Goal: Information Seeking & Learning: Learn about a topic

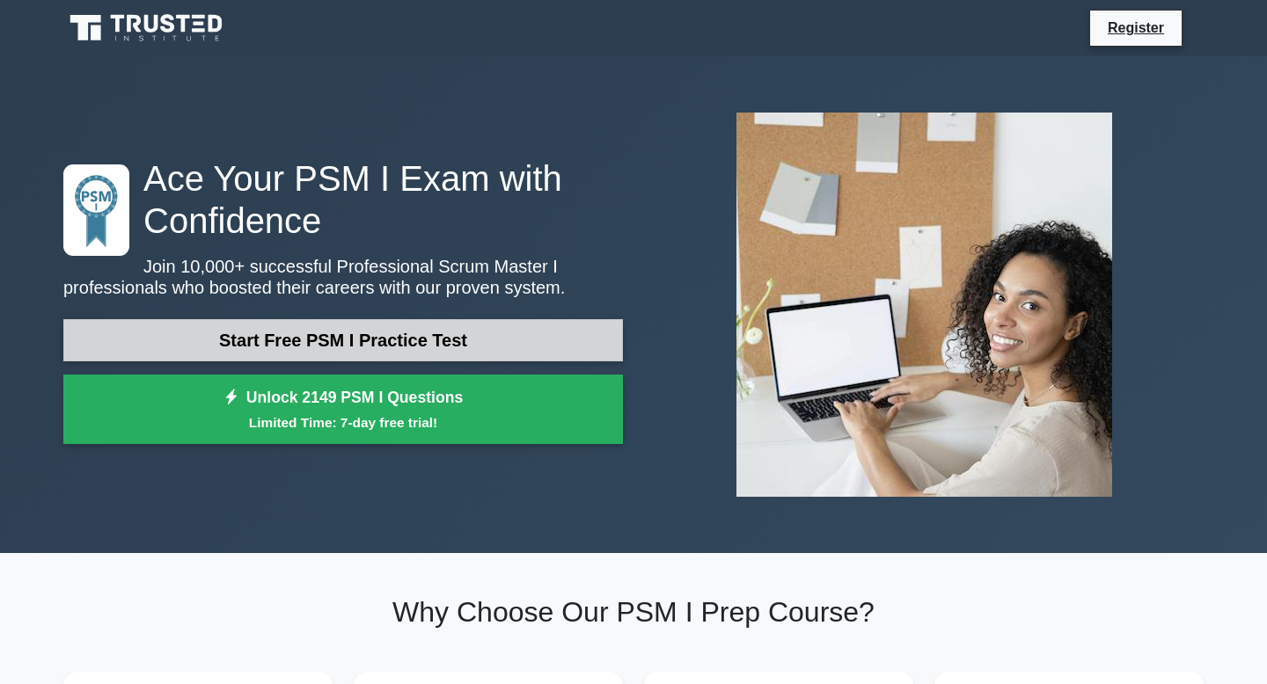
click at [413, 345] on link "Start Free PSM I Practice Test" at bounding box center [342, 340] width 559 height 42
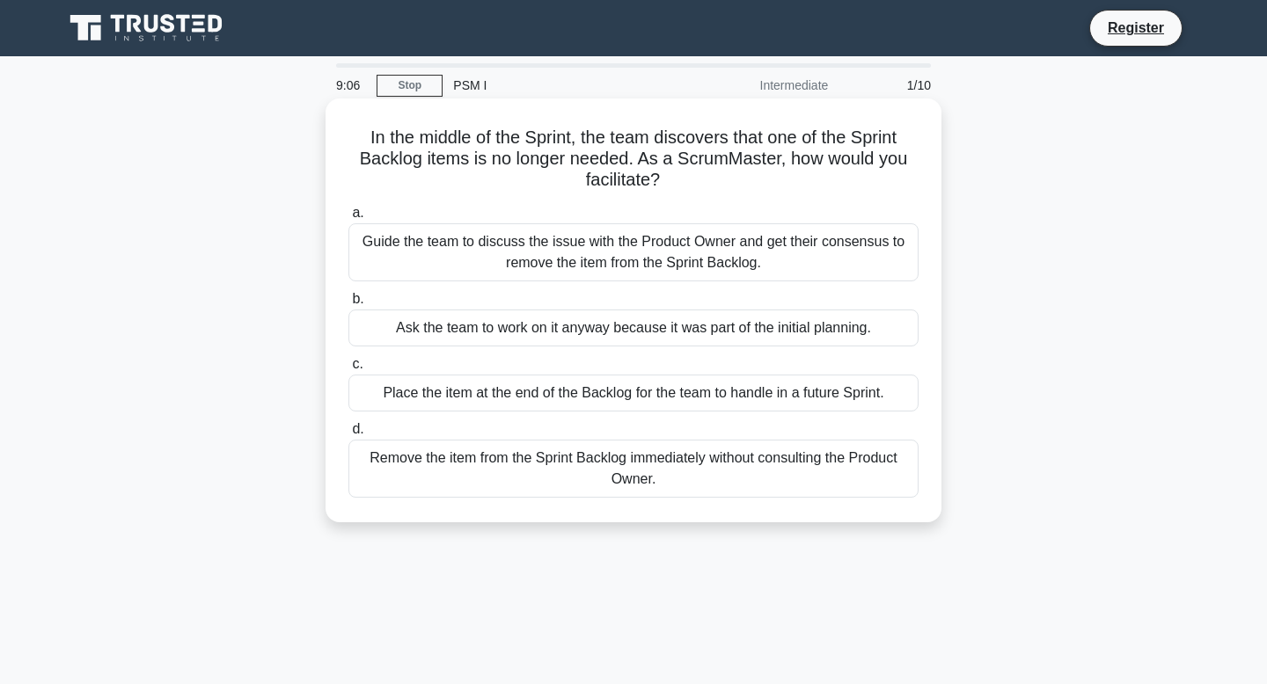
click at [650, 245] on div "Guide the team to discuss the issue with the Product Owner and get their consen…" at bounding box center [633, 252] width 570 height 58
click at [348, 219] on input "a. Guide the team to discuss the issue with the Product Owner and get their con…" at bounding box center [348, 213] width 0 height 11
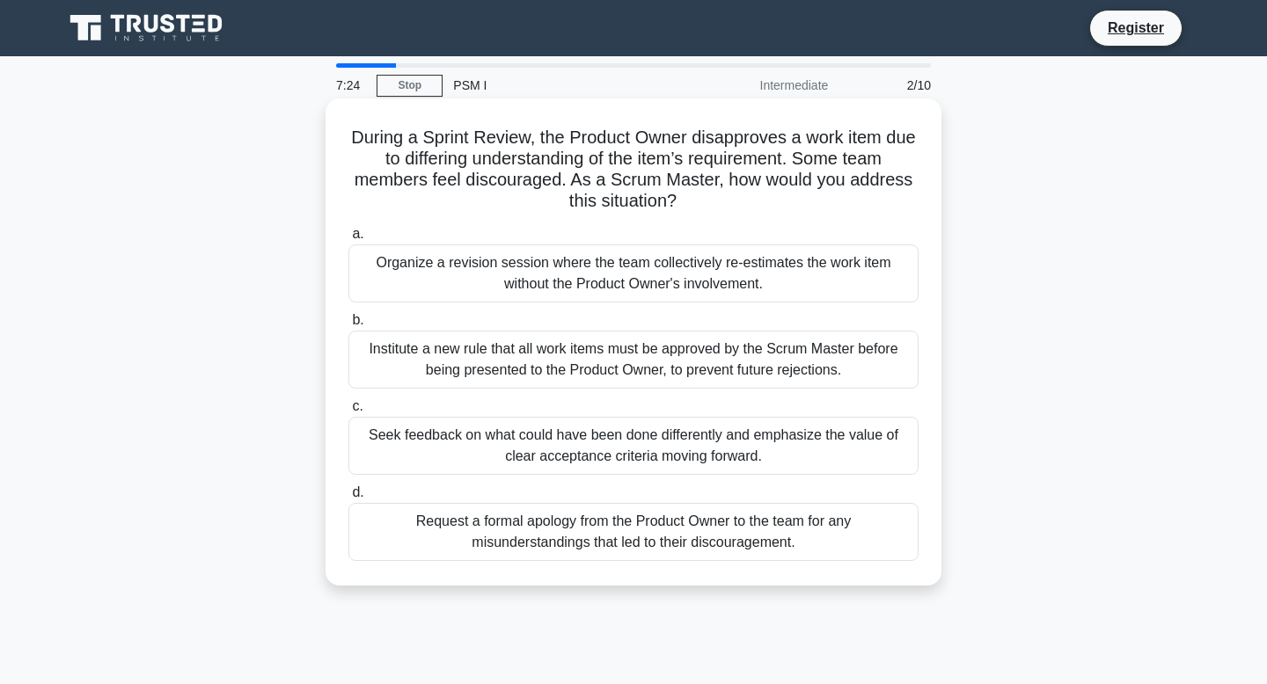
click at [624, 442] on div "Seek feedback on what could have been done differently and emphasize the value …" at bounding box center [633, 446] width 570 height 58
click at [348, 413] on input "c. Seek feedback on what could have been done differently and emphasize the val…" at bounding box center [348, 406] width 0 height 11
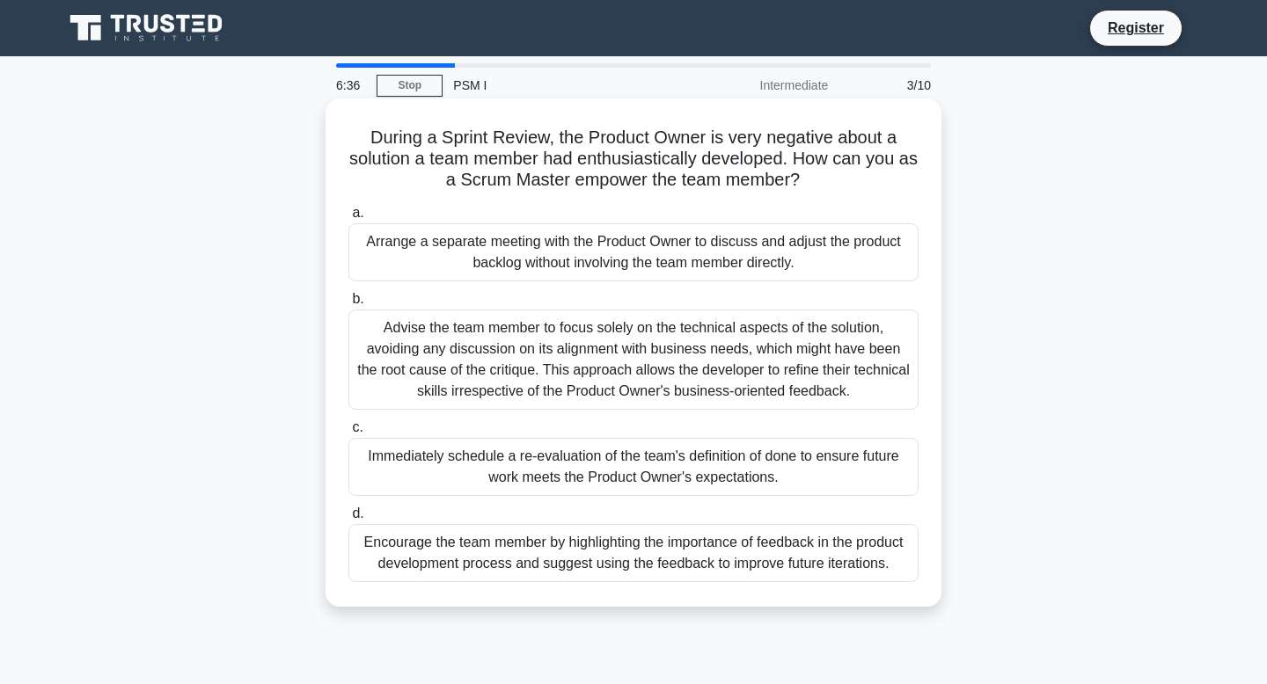
click at [628, 353] on div "Advise the team member to focus solely on the technical aspects of the solution…" at bounding box center [633, 360] width 570 height 100
click at [348, 305] on input "b. Advise the team member to focus solely on the technical aspects of the solut…" at bounding box center [348, 299] width 0 height 11
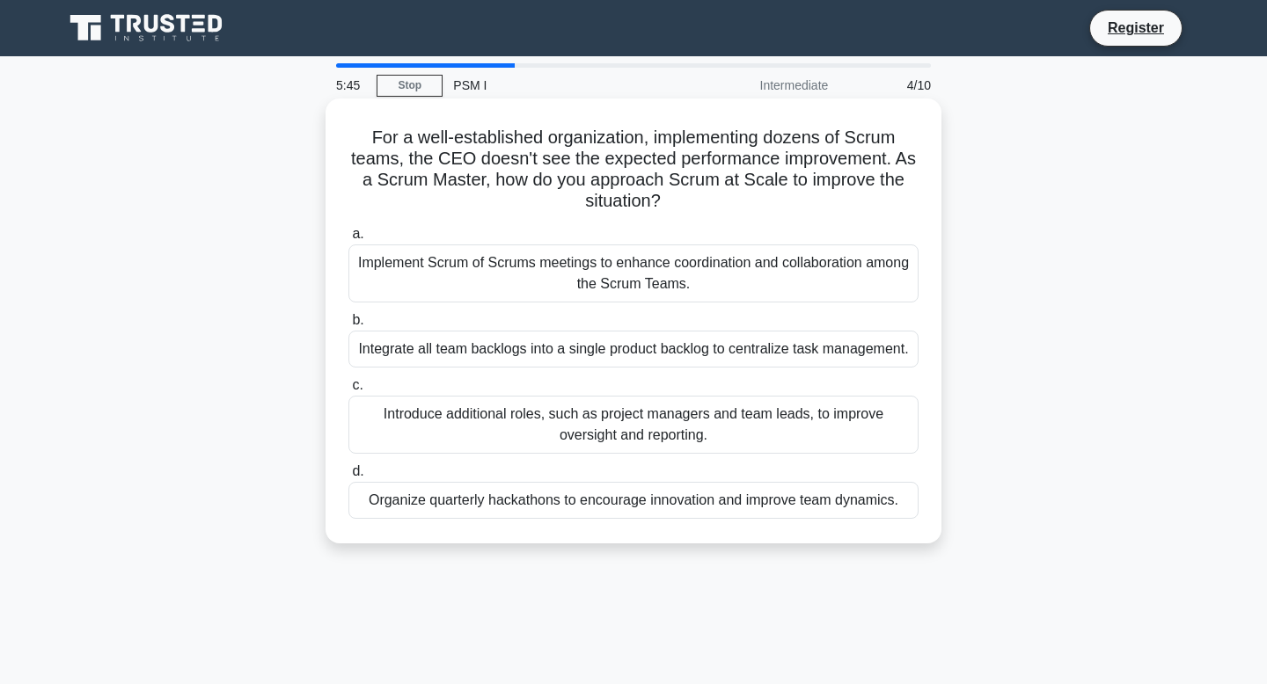
click at [689, 273] on div "Implement Scrum of Scrums meetings to enhance coordination and collaboration am…" at bounding box center [633, 274] width 570 height 58
click at [348, 240] on input "a. Implement Scrum of Scrums meetings to enhance coordination and collaboration…" at bounding box center [348, 234] width 0 height 11
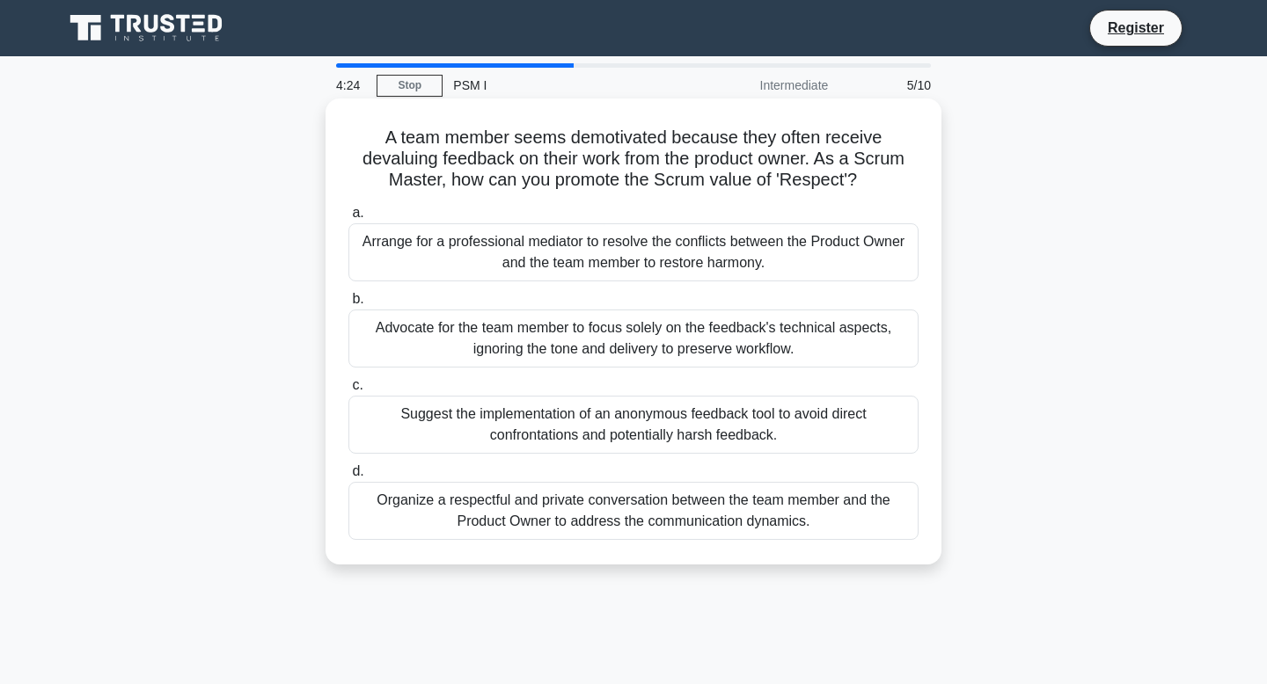
click at [688, 514] on div "Organize a respectful and private conversation between the team member and the …" at bounding box center [633, 511] width 570 height 58
click at [348, 478] on input "d. Organize a respectful and private conversation between the team member and t…" at bounding box center [348, 471] width 0 height 11
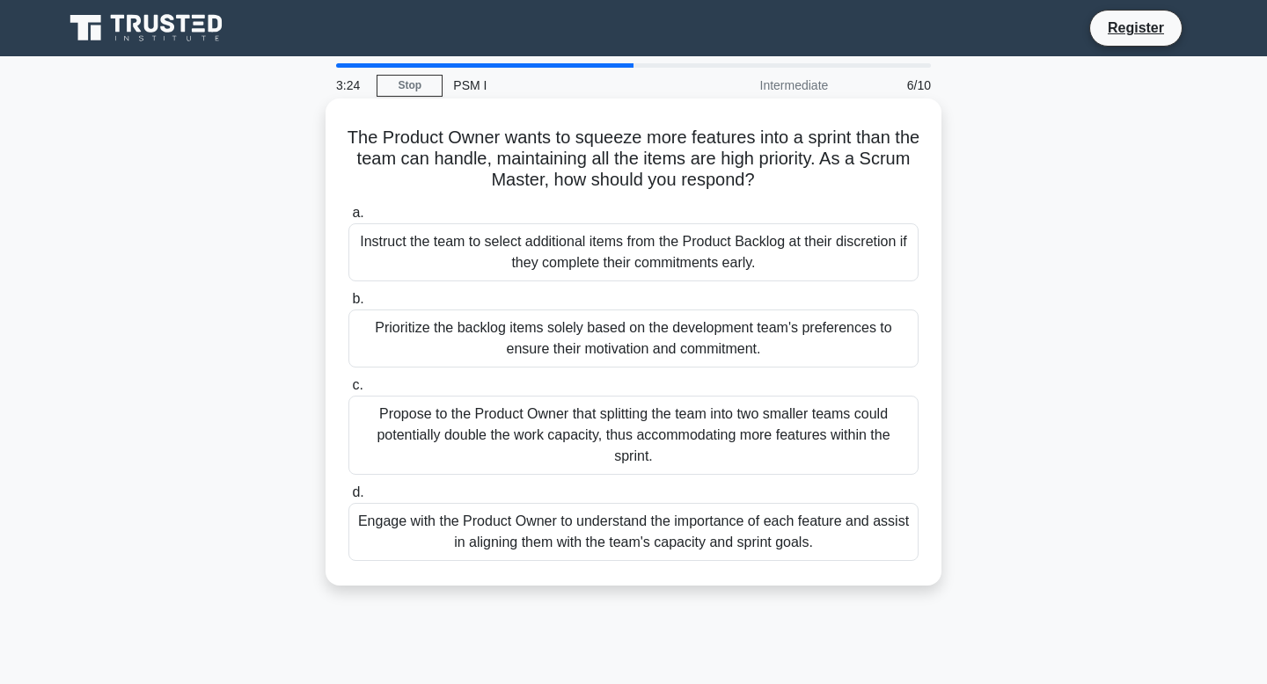
click at [703, 533] on div "Engage with the Product Owner to understand the importance of each feature and …" at bounding box center [633, 532] width 570 height 58
click at [348, 499] on input "d. Engage with the Product Owner to understand the importance of each feature a…" at bounding box center [348, 492] width 0 height 11
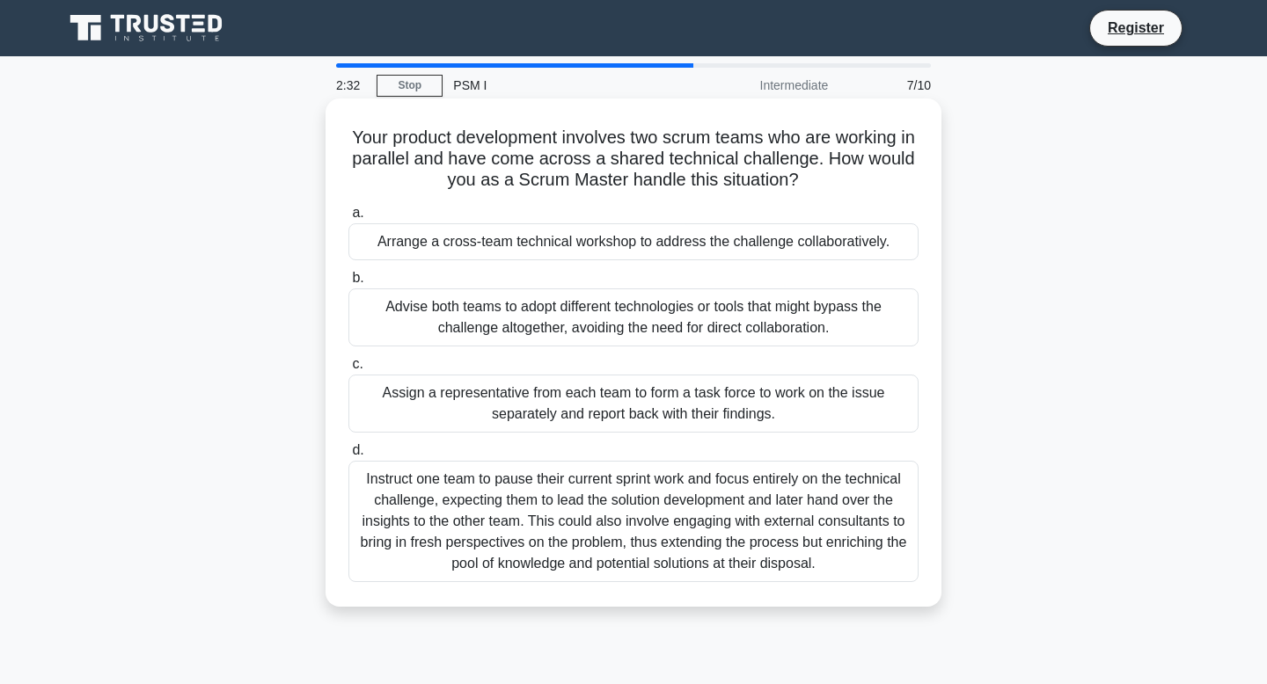
click at [640, 489] on div "Instruct one team to pause their current sprint work and focus entirely on the …" at bounding box center [633, 521] width 570 height 121
click at [348, 457] on input "d. Instruct one team to pause their current sprint work and focus entirely on t…" at bounding box center [348, 450] width 0 height 11
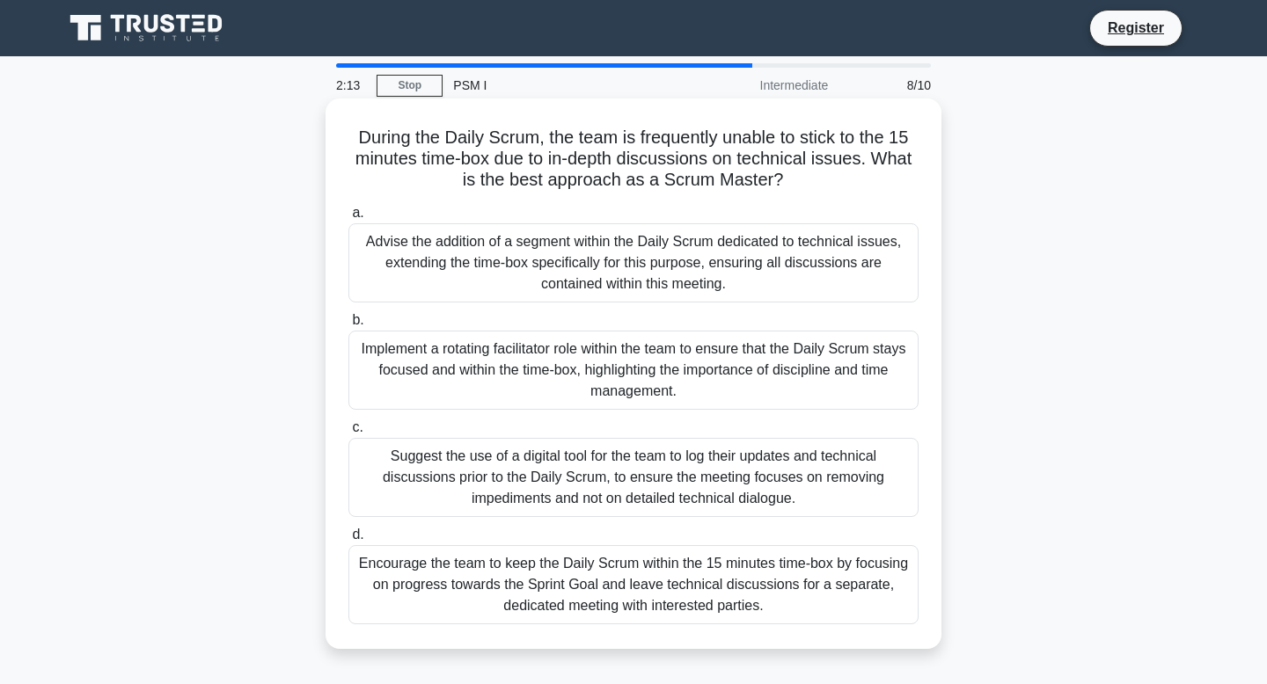
click at [717, 256] on div "Advise the addition of a segment within the Daily Scrum dedicated to technical …" at bounding box center [633, 262] width 570 height 79
click at [348, 219] on input "a. Advise the addition of a segment within the Daily Scrum dedicated to technic…" at bounding box center [348, 213] width 0 height 11
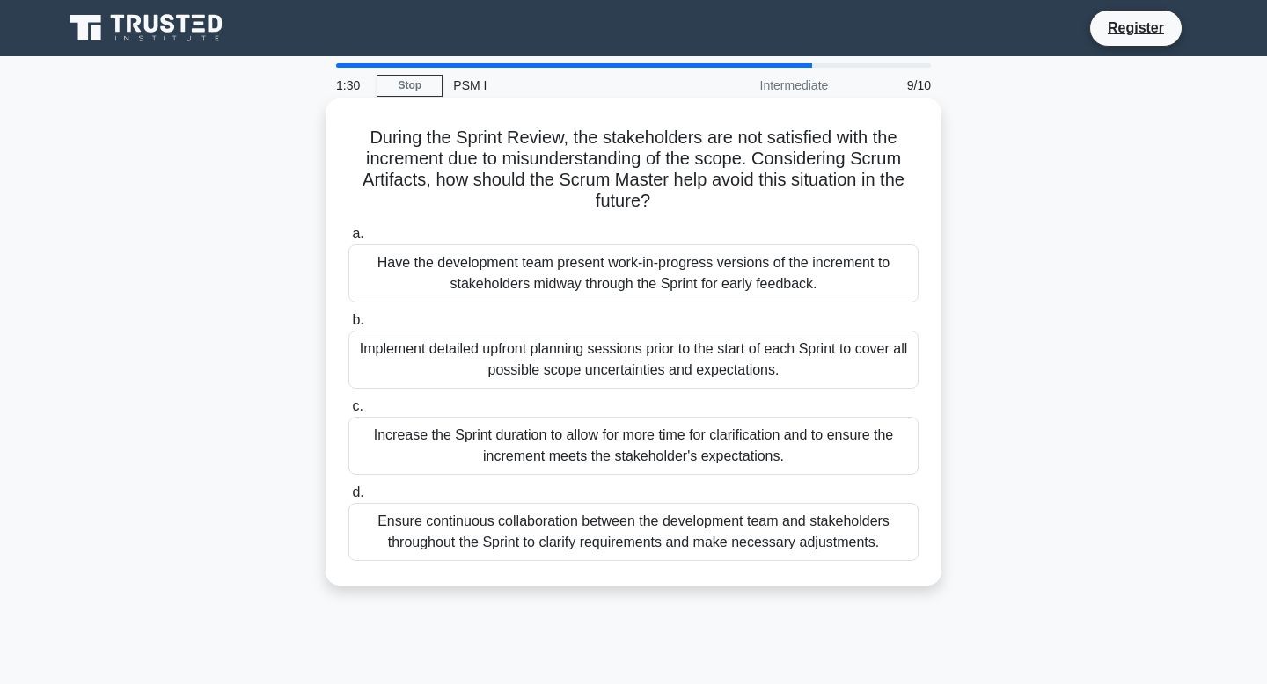
click at [718, 270] on div "Have the development team present work-in-progress versions of the increment to…" at bounding box center [633, 274] width 570 height 58
click at [348, 240] on input "a. Have the development team present work-in-progress versions of the increment…" at bounding box center [348, 234] width 0 height 11
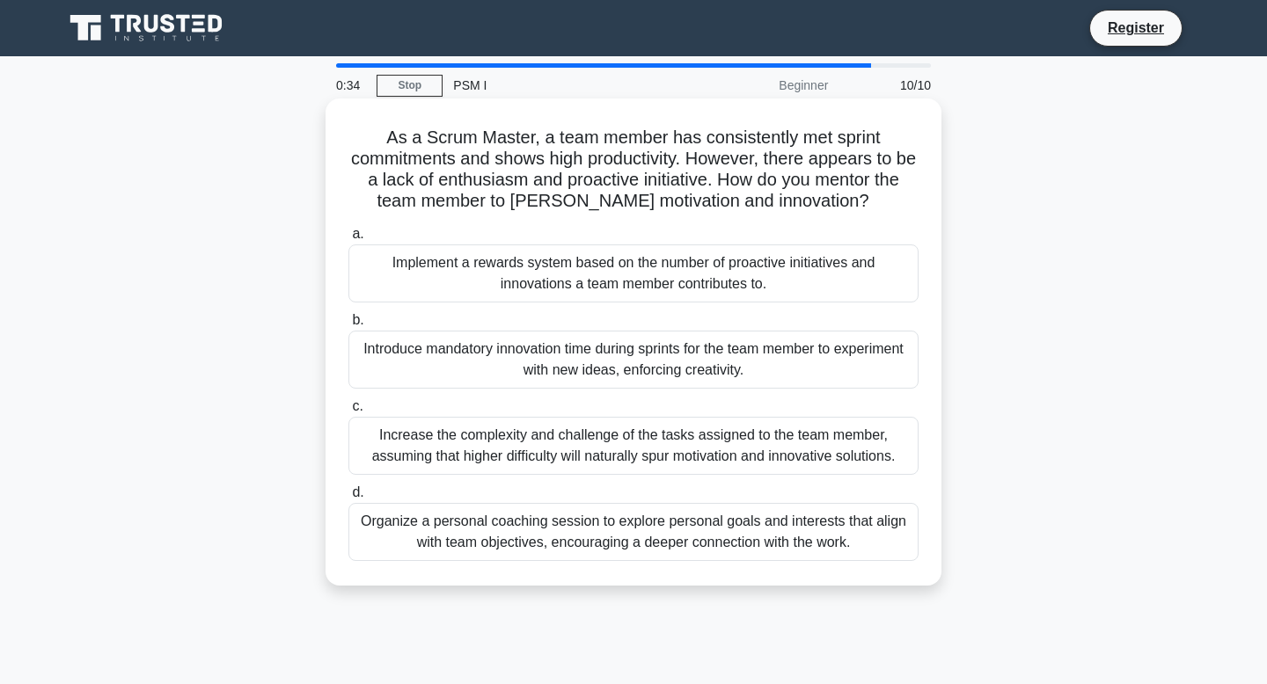
click at [660, 274] on div "Implement a rewards system based on the number of proactive initiatives and inn…" at bounding box center [633, 274] width 570 height 58
click at [348, 240] on input "a. Implement a rewards system based on the number of proactive initiatives and …" at bounding box center [348, 234] width 0 height 11
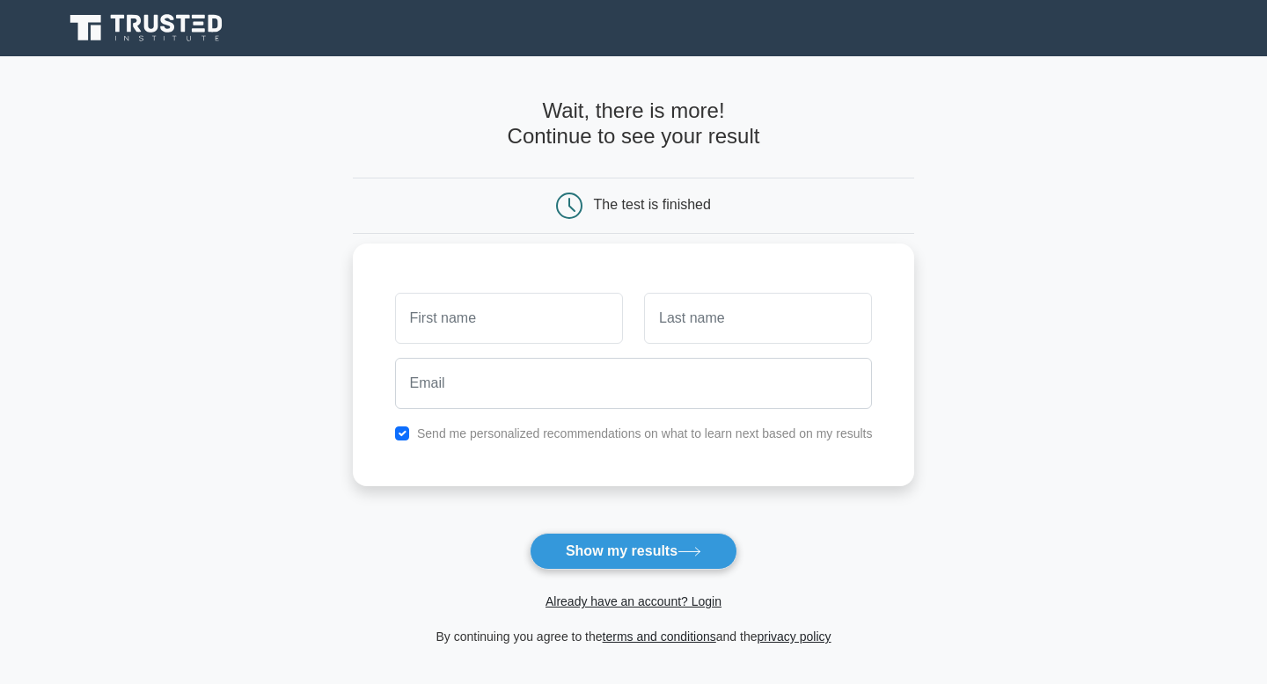
click at [559, 315] on input "text" at bounding box center [509, 318] width 228 height 51
type input "Mumtaz"
click at [610, 548] on button "Show my results" at bounding box center [634, 551] width 208 height 37
click at [693, 321] on input "text" at bounding box center [758, 318] width 228 height 51
type input "Ahmadzai"
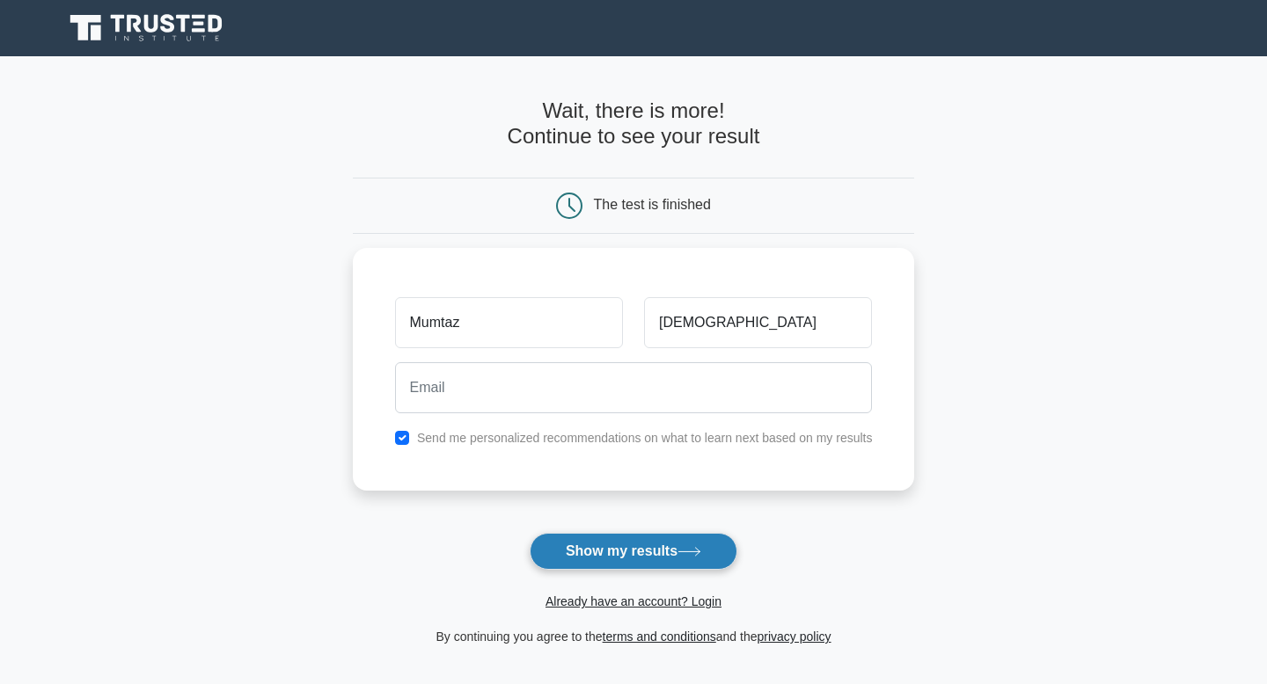
click at [691, 562] on button "Show my results" at bounding box center [634, 551] width 208 height 37
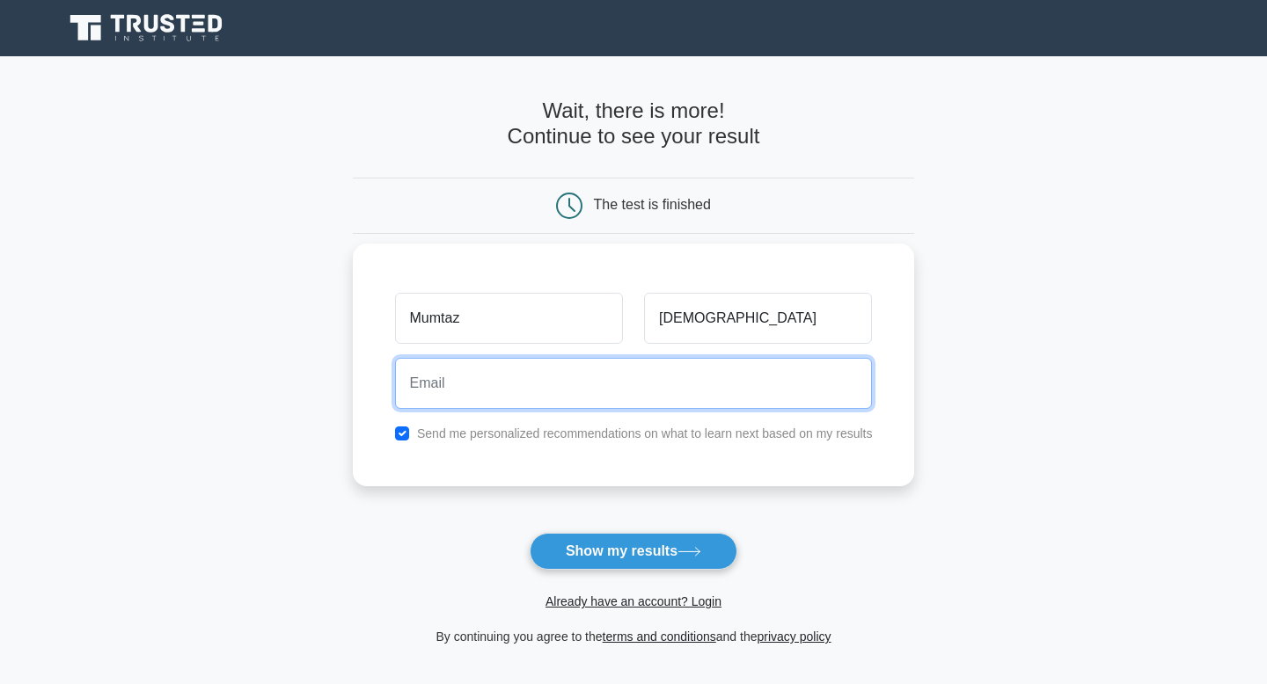
click at [645, 391] on input "email" at bounding box center [634, 383] width 478 height 51
type input "mumtazahmady@gmail.com"
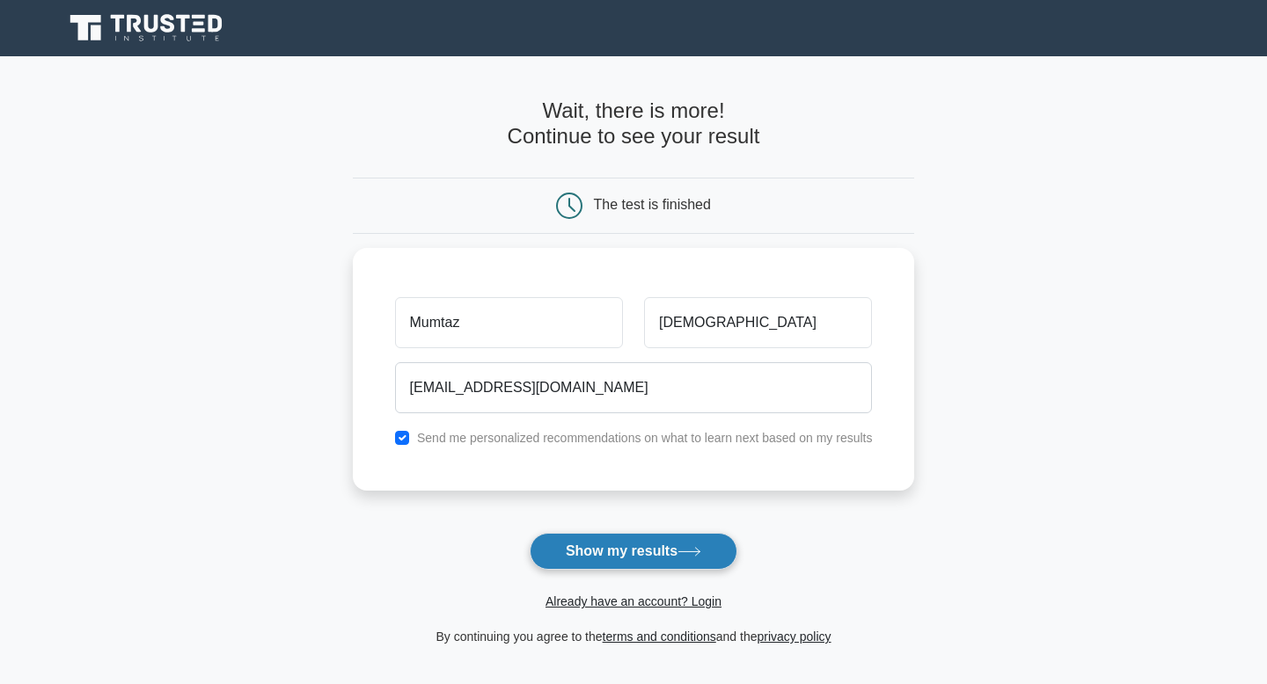
click at [692, 556] on icon at bounding box center [689, 552] width 24 height 10
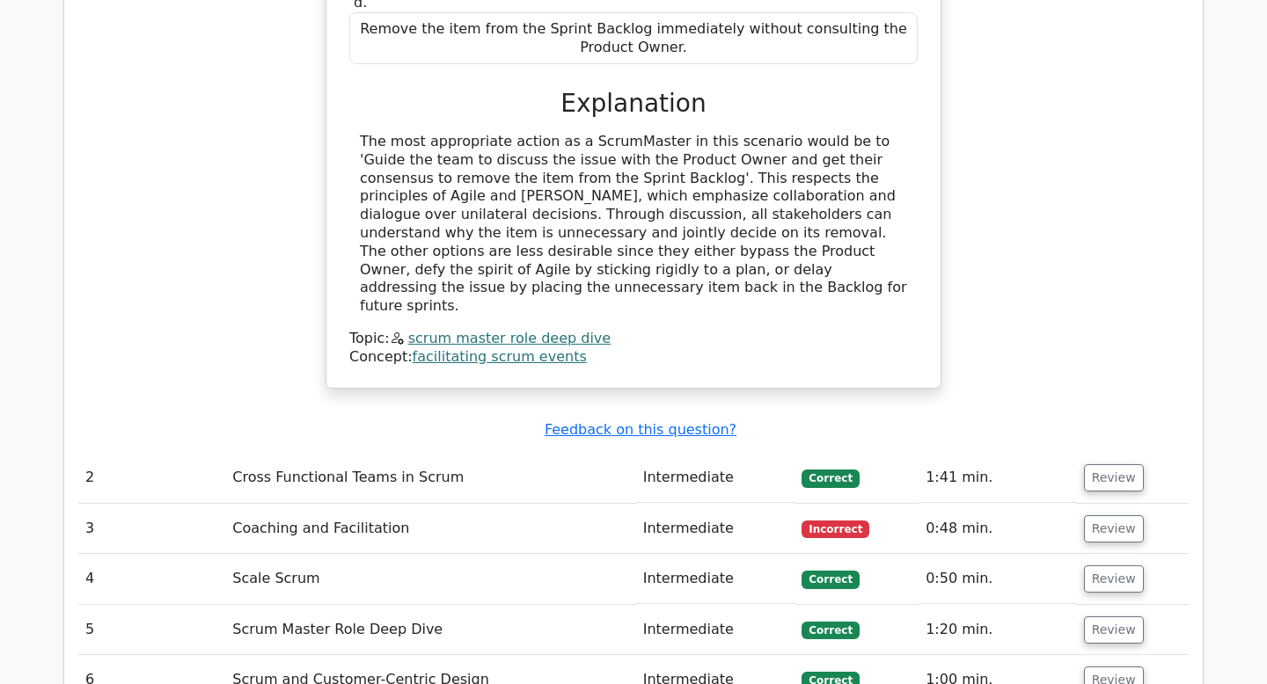
scroll to position [1900, 0]
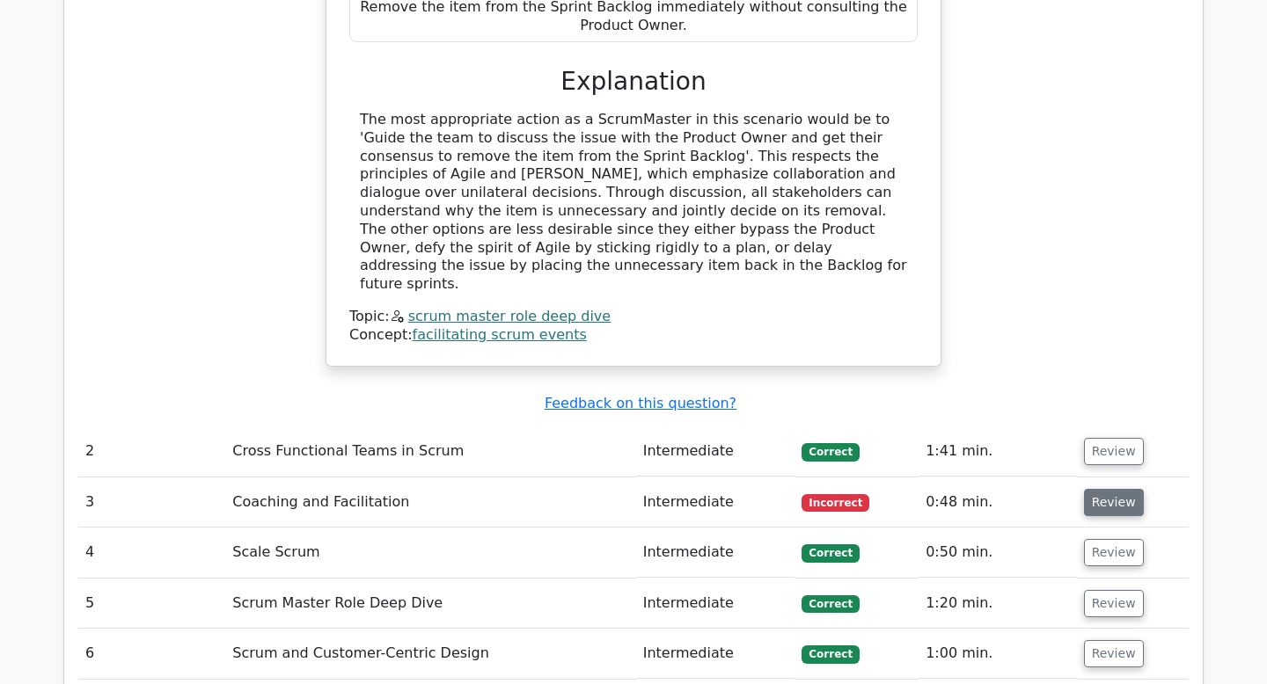
click at [1095, 489] on button "Review" at bounding box center [1114, 502] width 60 height 27
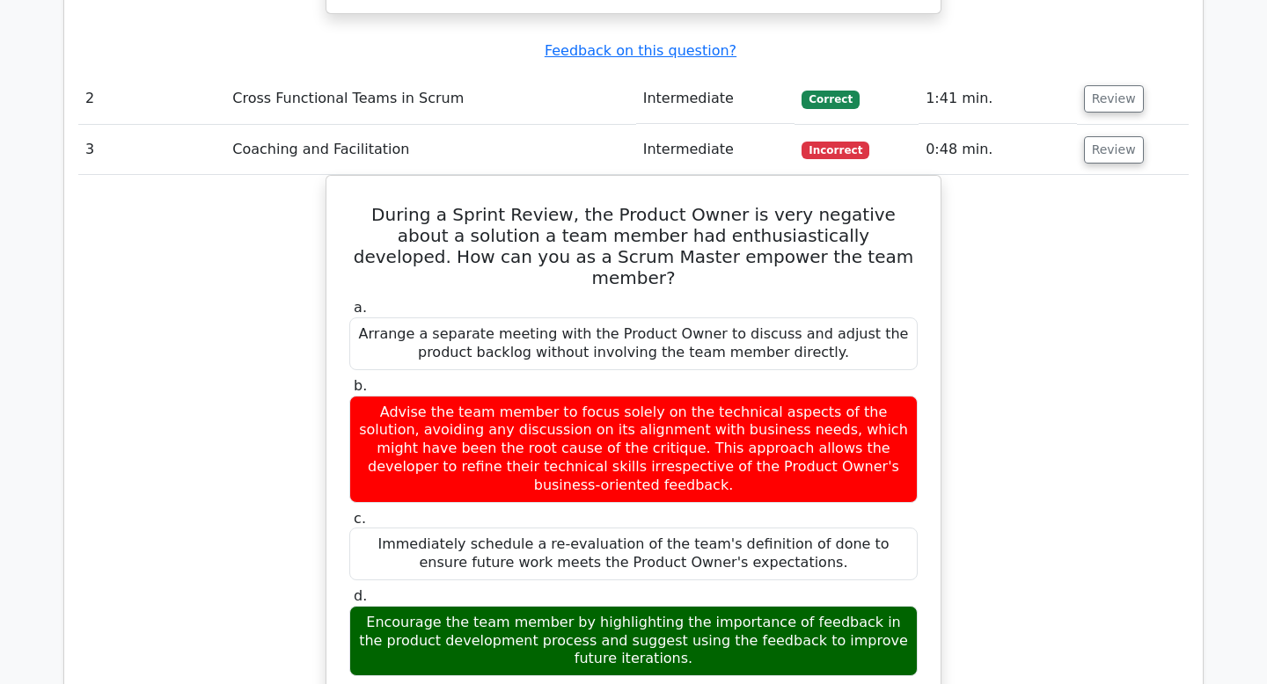
scroll to position [2287, 0]
